Goal: Navigation & Orientation: Find specific page/section

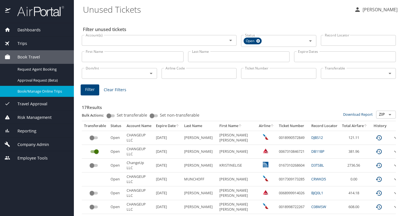
click at [22, 14] on img at bounding box center [37, 11] width 53 height 11
